Goal: Check status: Check status

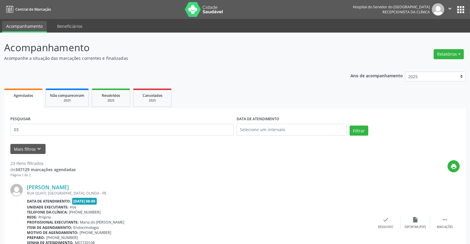
type input "0"
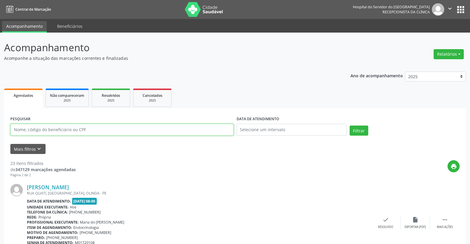
click at [84, 130] on input "text" at bounding box center [121, 130] width 223 height 12
type input "01282603434"
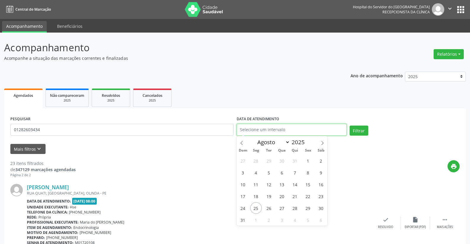
click at [277, 129] on input "text" at bounding box center [292, 130] width 110 height 12
click at [255, 208] on span "25" at bounding box center [256, 208] width 12 height 12
type input "[DATE]"
click at [255, 208] on span "25" at bounding box center [256, 208] width 12 height 12
select select "7"
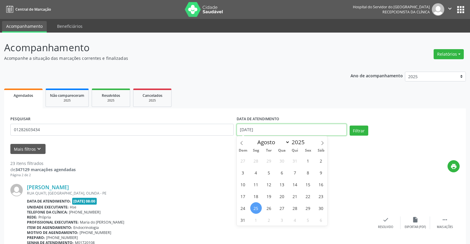
drag, startPoint x: 262, startPoint y: 128, endPoint x: 262, endPoint y: 167, distance: 38.8
click at [219, 126] on div "PESQUISAR 01282603434 DATA DE ATENDIMENTO [DATE] Filtrar" at bounding box center [235, 126] width 452 height 25
click at [359, 129] on button "Filtrar" at bounding box center [359, 130] width 19 height 10
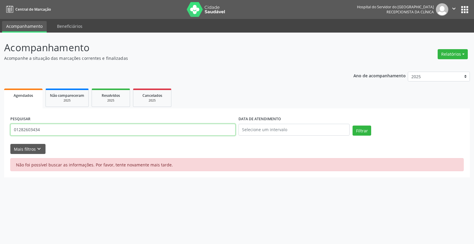
click at [66, 132] on input "01282603434" at bounding box center [122, 130] width 225 height 12
type input "0"
drag, startPoint x: 261, startPoint y: 204, endPoint x: 241, endPoint y: 178, distance: 32.9
click at [259, 201] on div "Acompanhamento Acompanhe a situação das marcações correntes e finalizadas Relat…" at bounding box center [237, 138] width 474 height 211
click at [31, 129] on input "text" at bounding box center [122, 130] width 225 height 12
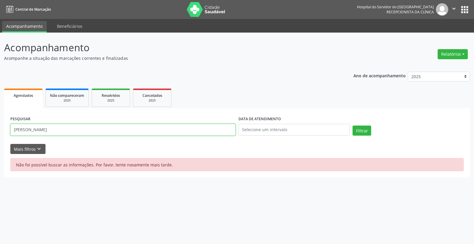
type input "[PERSON_NAME]"
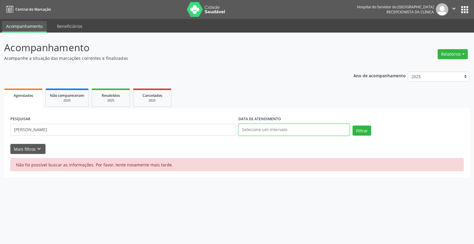
click at [256, 128] on input "text" at bounding box center [294, 130] width 111 height 12
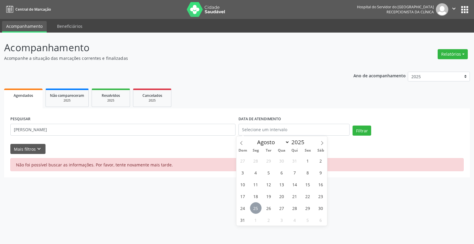
click at [254, 206] on span "25" at bounding box center [256, 208] width 12 height 12
type input "[DATE]"
click at [254, 206] on span "25" at bounding box center [256, 208] width 12 height 12
drag, startPoint x: 267, startPoint y: 127, endPoint x: 205, endPoint y: 131, distance: 62.3
click at [205, 131] on div "PESQUISAR [PERSON_NAME] DATA DE ATENDIMENTO [DATE] Filtrar" at bounding box center [237, 126] width 457 height 25
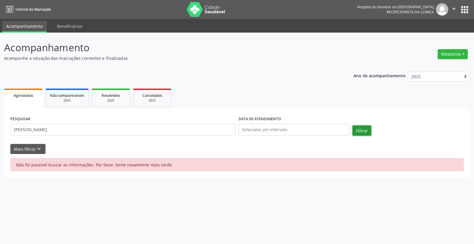
click at [364, 130] on button "Filtrar" at bounding box center [362, 130] width 19 height 10
click at [82, 131] on input "[PERSON_NAME]" at bounding box center [122, 130] width 225 height 12
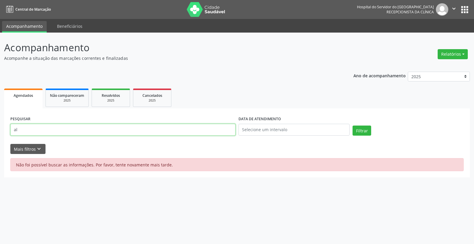
type input "a"
type input "mari"
